Goal: Transaction & Acquisition: Purchase product/service

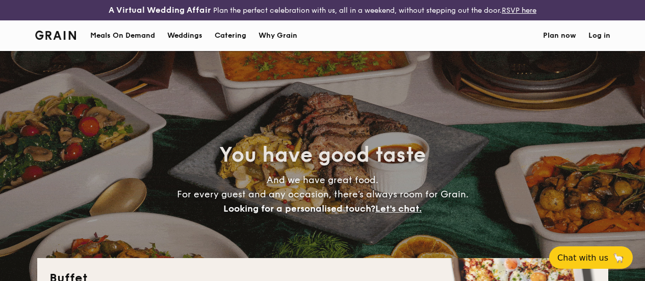
select select
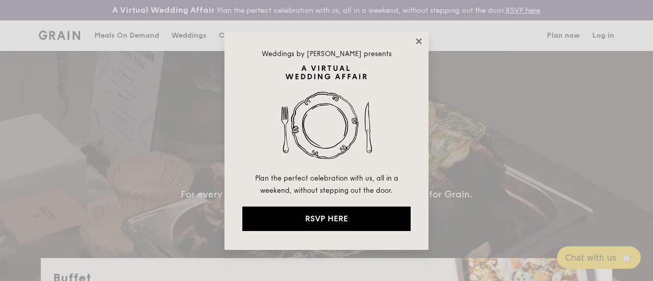
click at [418, 40] on icon at bounding box center [419, 41] width 6 height 6
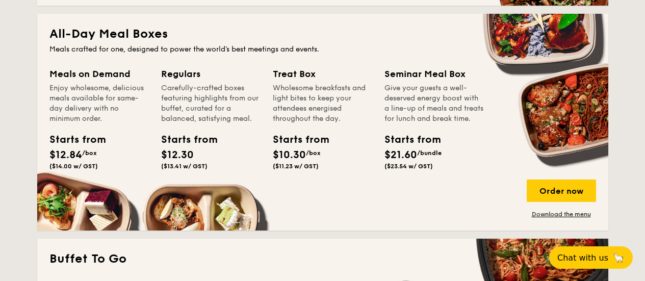
scroll to position [255, 0]
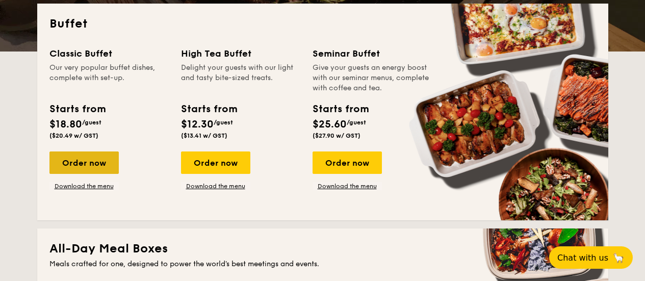
click at [102, 170] on div "Order now" at bounding box center [83, 163] width 69 height 22
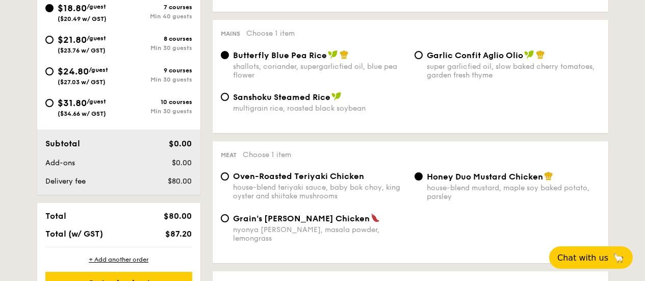
scroll to position [458, 0]
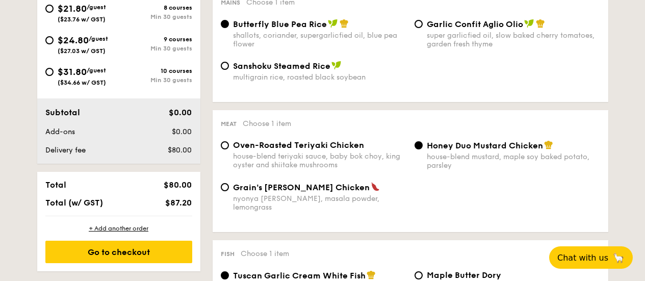
click at [398, 90] on div "Sanshoku Steamed Rice multigrain rice, roasted black soybean" at bounding box center [411, 77] width 388 height 33
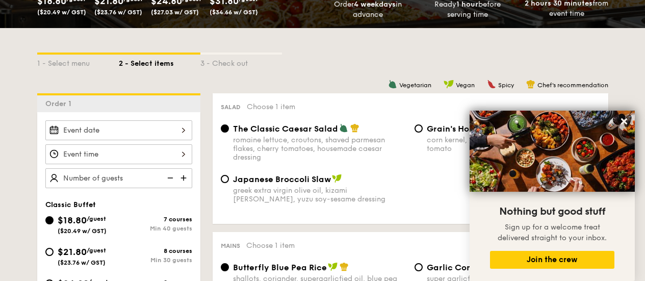
scroll to position [292, 0]
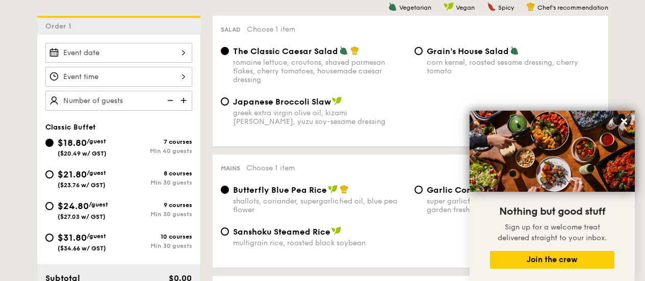
click at [58, 180] on span "$21.80" at bounding box center [72, 174] width 29 height 11
click at [54, 179] on input "$21.80 /guest ($23.76 w/ GST) 8 courses Min 30 guests" at bounding box center [49, 174] width 8 height 8
radio input "true"
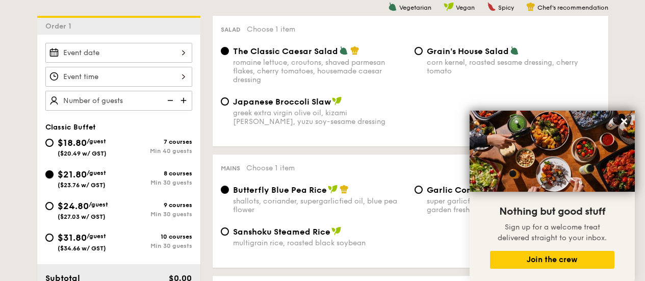
radio input "true"
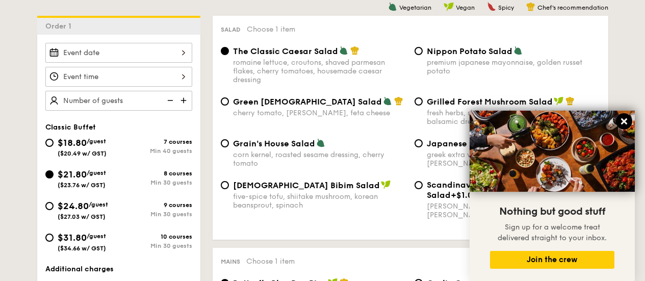
click at [621, 121] on icon at bounding box center [624, 121] width 9 height 9
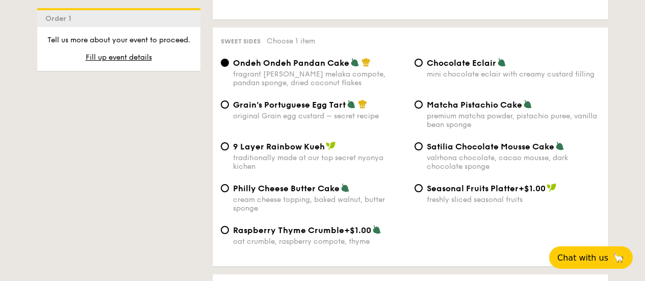
scroll to position [1539, 0]
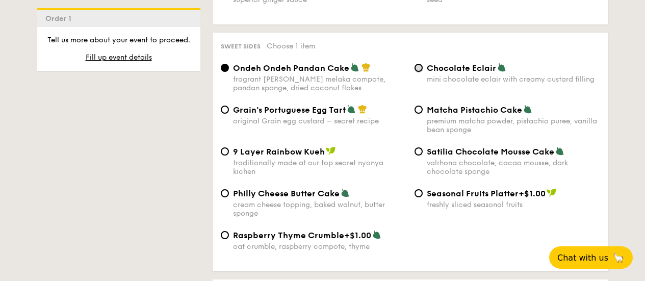
click at [417, 64] on input "Chocolate Eclair mini chocolate eclair with creamy custard filling" at bounding box center [419, 68] width 8 height 8
radio input "true"
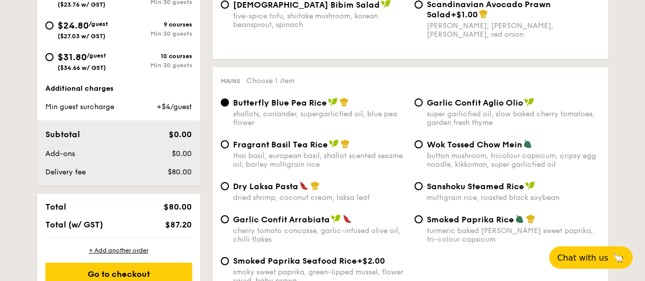
scroll to position [472, 0]
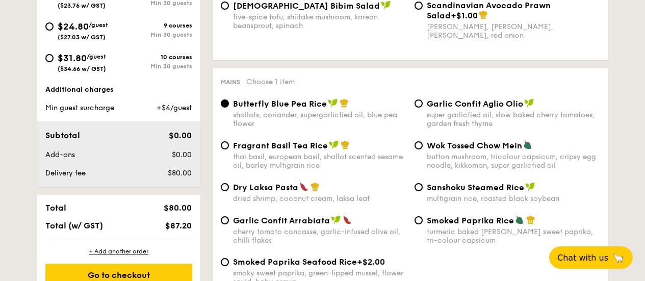
click at [395, 240] on div "cherry tomato concasse, garlic-infused olive oil, chilli flakes" at bounding box center [319, 236] width 173 height 17
click at [229, 224] on input "Garlic Confit Arrabiata cherry tomato concasse, garlic-infused olive oil, chill…" at bounding box center [225, 220] width 8 height 8
radio input "true"
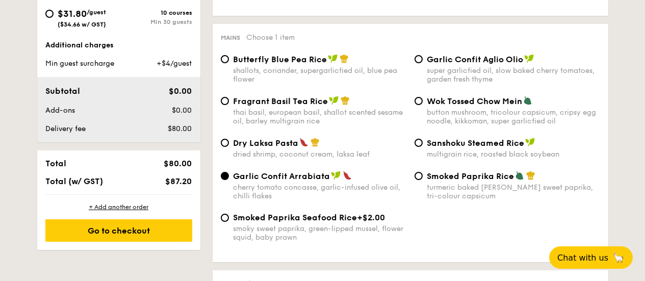
click at [248, 64] on span "Butterfly Blue Pea Rice" at bounding box center [280, 60] width 94 height 10
click at [229, 63] on input "Butterfly Blue Pea Rice shallots, coriander, supergarlicfied oil, blue pea flow…" at bounding box center [225, 59] width 8 height 8
radio input "true"
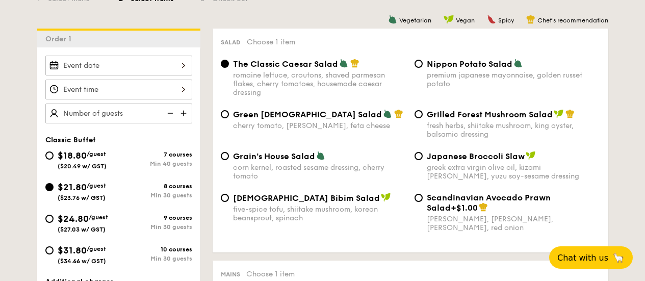
scroll to position [330, 0]
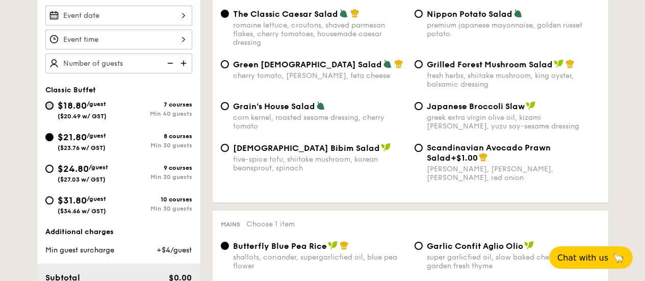
click at [51, 110] on input "$18.80 /guest ($20.49 w/ GST) 7 courses Min 40 guests" at bounding box center [49, 106] width 8 height 8
radio input "true"
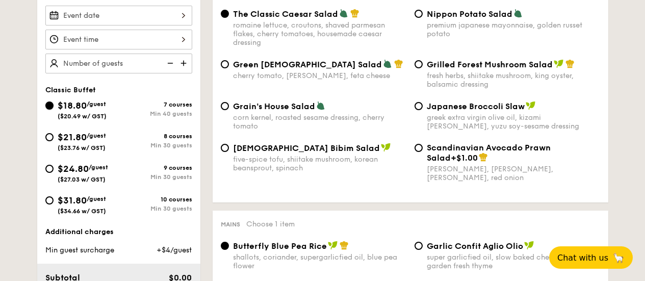
radio input "true"
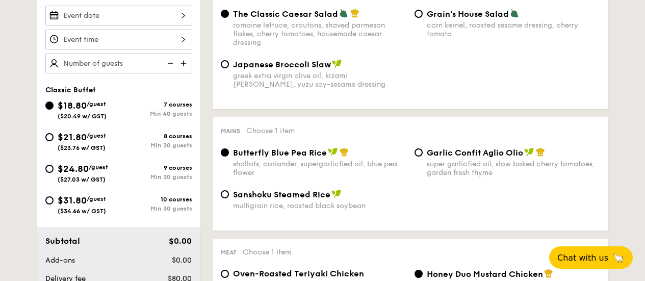
click at [91, 139] on span "/guest" at bounding box center [96, 135] width 19 height 7
click at [54, 141] on input "$21.80 /guest ($23.76 w/ GST) 8 courses Min 30 guests" at bounding box center [49, 137] width 8 height 8
radio input "true"
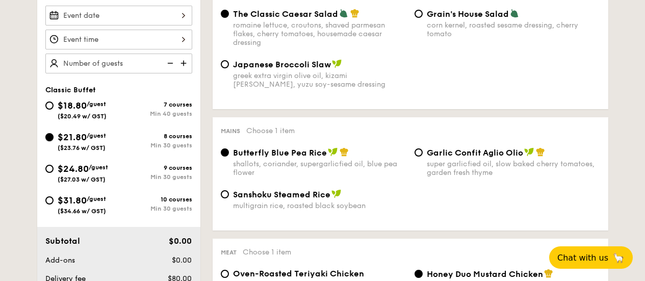
radio input "true"
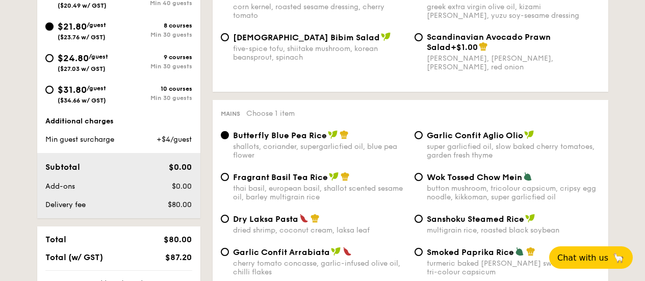
scroll to position [419, 0]
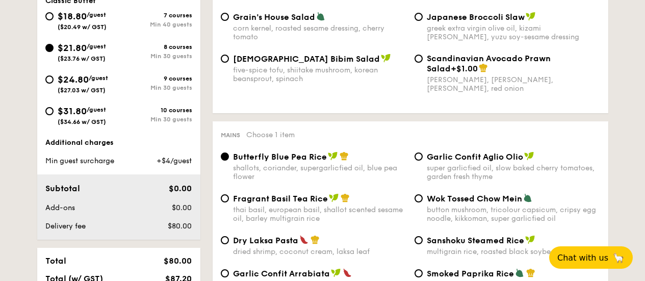
click at [81, 20] on span "$18.80" at bounding box center [72, 16] width 29 height 11
click at [54, 20] on input "$18.80 /guest ($20.49 w/ GST) 7 courses Min 40 guests" at bounding box center [49, 16] width 8 height 8
radio input "true"
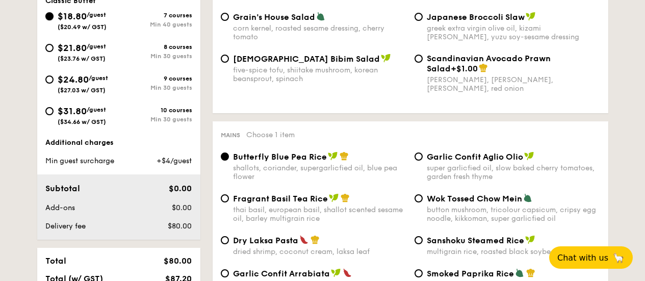
radio input "true"
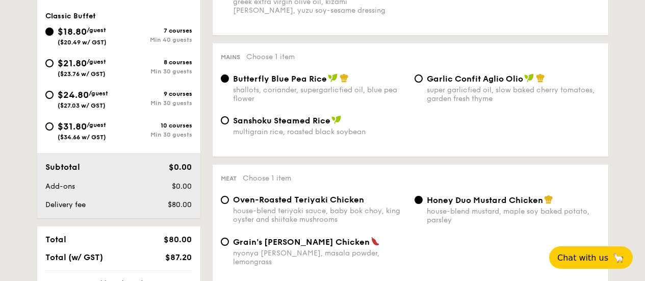
scroll to position [404, 0]
click at [78, 68] on span "$21.80" at bounding box center [72, 62] width 29 height 11
click at [54, 67] on input "$21.80 /guest ($23.76 w/ GST) 8 courses Min 30 guests" at bounding box center [49, 63] width 8 height 8
radio input "true"
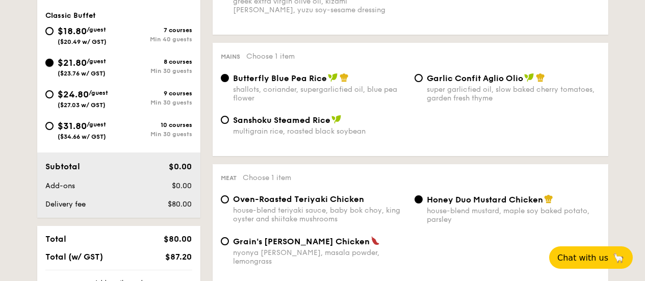
radio input "true"
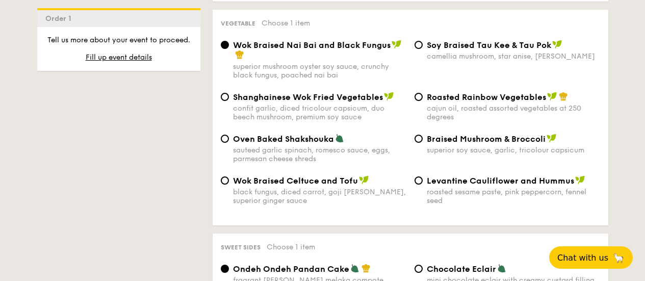
scroll to position [1339, 0]
click at [291, 134] on span "Oven Baked Shakshouka" at bounding box center [283, 139] width 101 height 10
click at [229, 134] on input "Oven Baked Shakshouka sauteed garlic spinach, romesco sauce, eggs, parmesan che…" at bounding box center [225, 138] width 8 height 8
radio input "true"
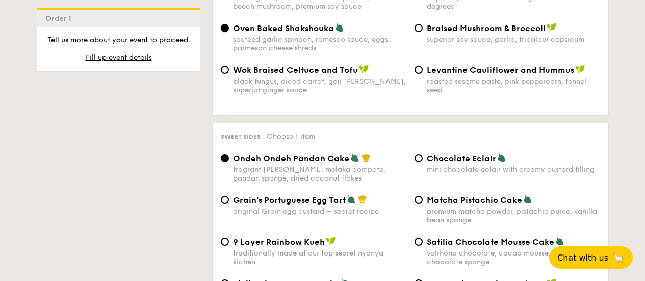
scroll to position [1450, 0]
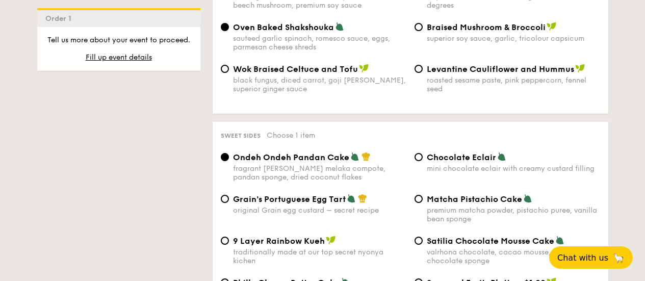
click at [429, 153] on span "Chocolate Eclair" at bounding box center [461, 158] width 69 height 10
click at [423, 153] on input "Chocolate Eclair mini chocolate eclair with creamy custard filling" at bounding box center [419, 157] width 8 height 8
radio input "true"
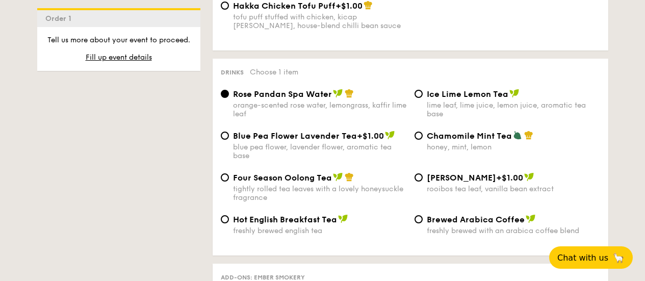
scroll to position [1967, 0]
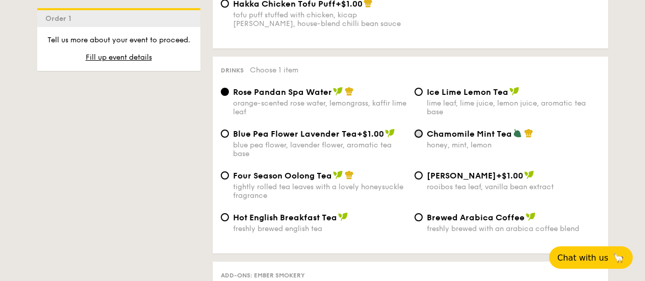
click at [416, 130] on input "Chamomile Mint Tea honey, mint, lemon" at bounding box center [419, 134] width 8 height 8
radio input "true"
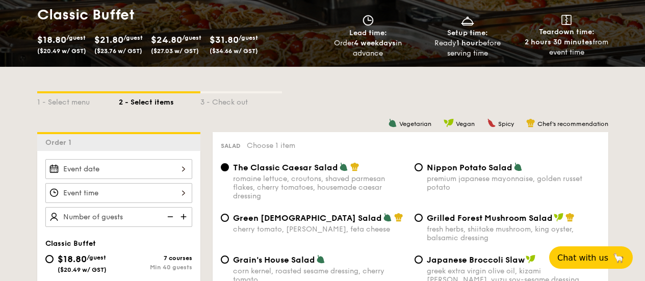
scroll to position [240, 0]
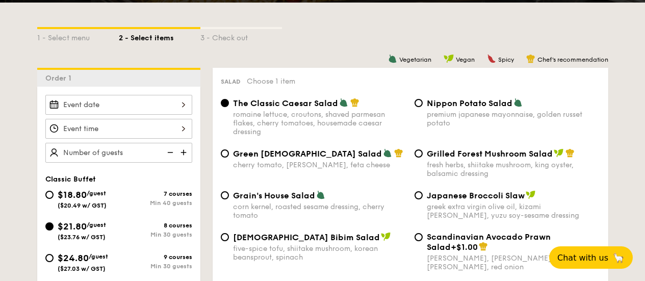
click at [62, 209] on span "($20.49 w/ GST)" at bounding box center [82, 205] width 49 height 7
click at [54, 199] on input "$18.80 /guest ($20.49 w/ GST) 7 courses Min 40 guests" at bounding box center [49, 195] width 8 height 8
radio input "true"
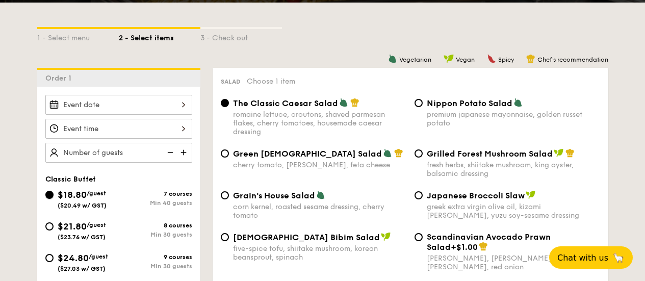
radio input "true"
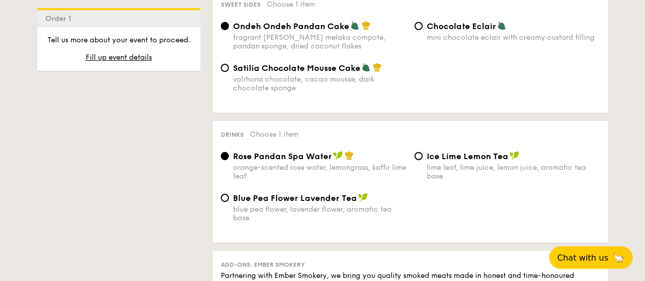
scroll to position [300, 0]
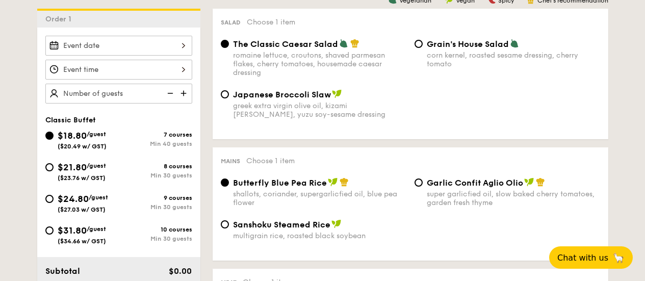
click at [59, 173] on span "$21.80" at bounding box center [72, 167] width 29 height 11
click at [54, 171] on input "$21.80 /guest ($23.76 w/ GST) 8 courses Min 30 guests" at bounding box center [49, 167] width 8 height 8
radio input "true"
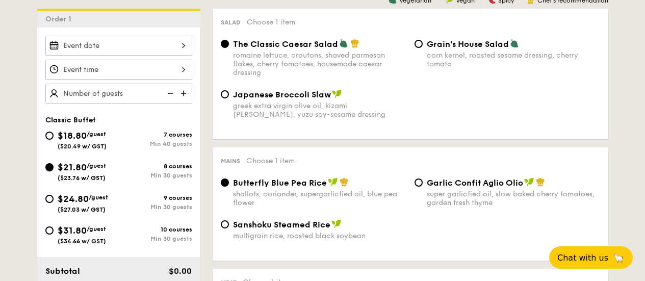
radio input "true"
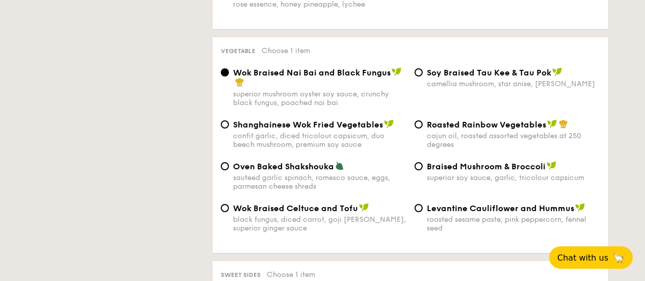
scroll to position [331, 0]
